Goal: Download file/media

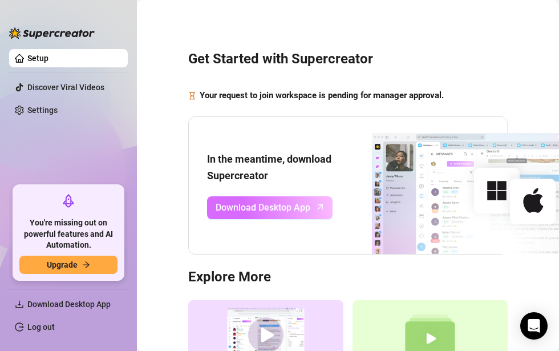
click at [294, 201] on span "Download Desktop App" at bounding box center [262, 207] width 95 height 14
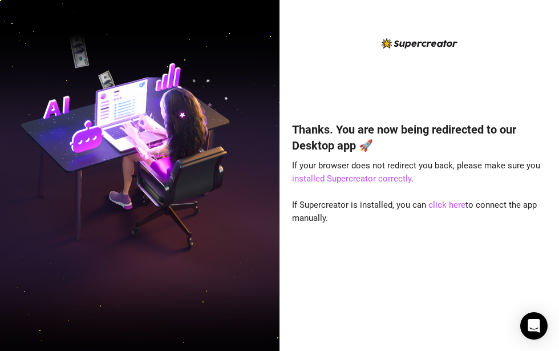
click at [431, 86] on div "Thanks. You are now being redirected to our Desktop app 🚀 If your browser does …" at bounding box center [419, 184] width 254 height 296
click at [441, 202] on link "click here" at bounding box center [446, 205] width 37 height 10
click at [354, 176] on link "installed Supercreator correctly" at bounding box center [351, 178] width 119 height 10
